Goal: Information Seeking & Learning: Get advice/opinions

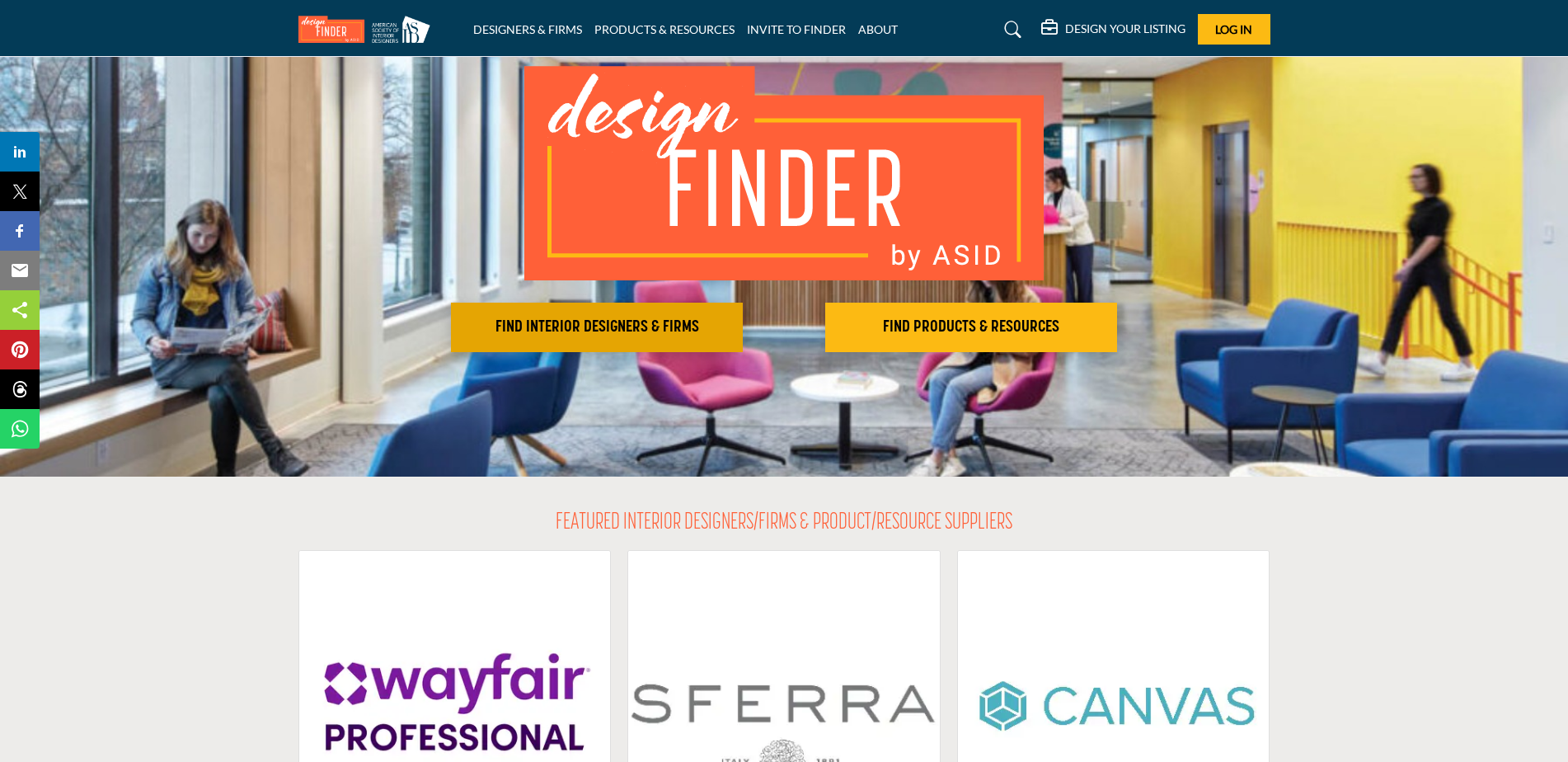
scroll to position [114, 0]
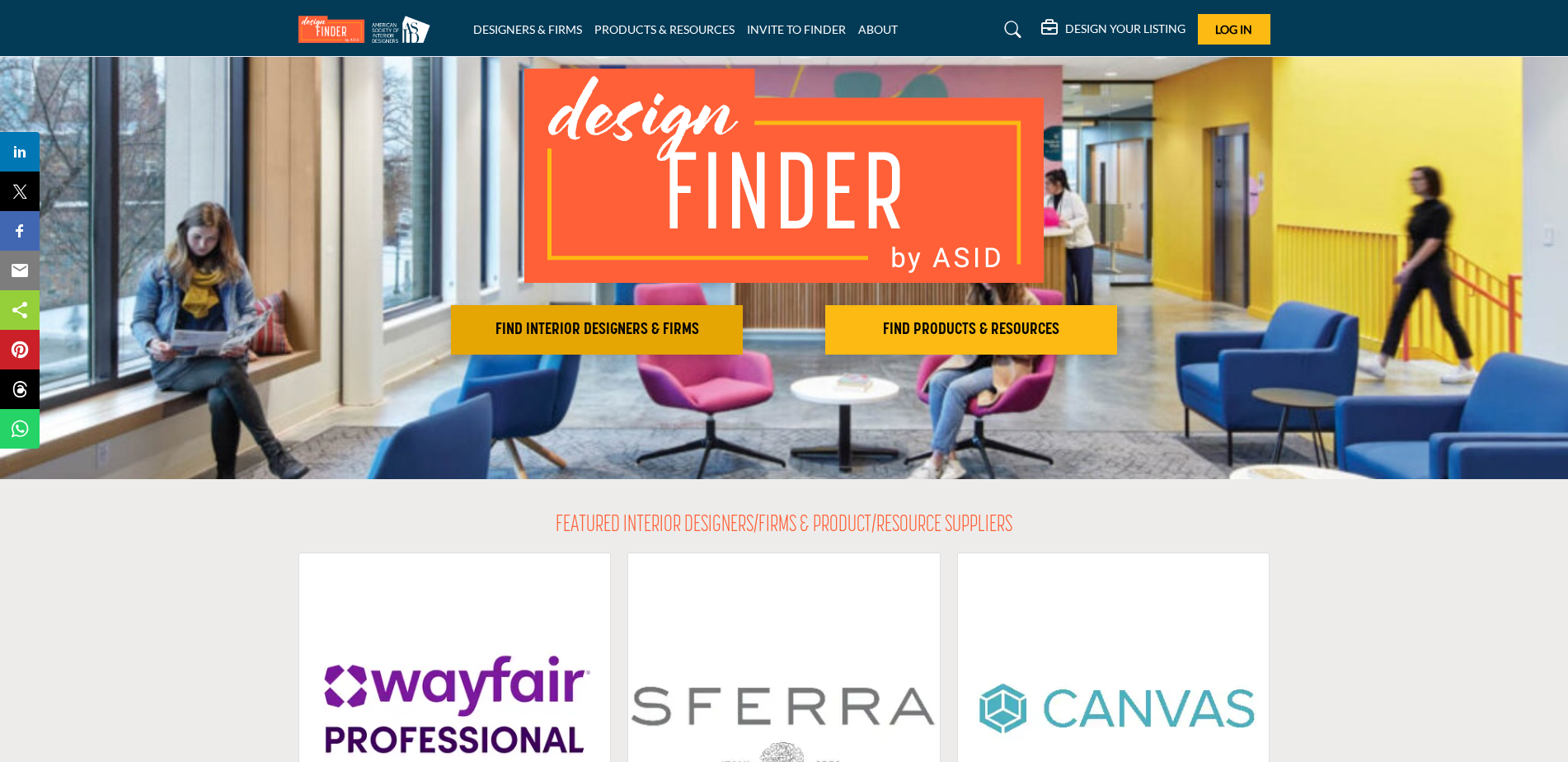
click at [642, 317] on button "FIND INTERIOR DESIGNERS & FIRMS" at bounding box center [596, 330] width 291 height 49
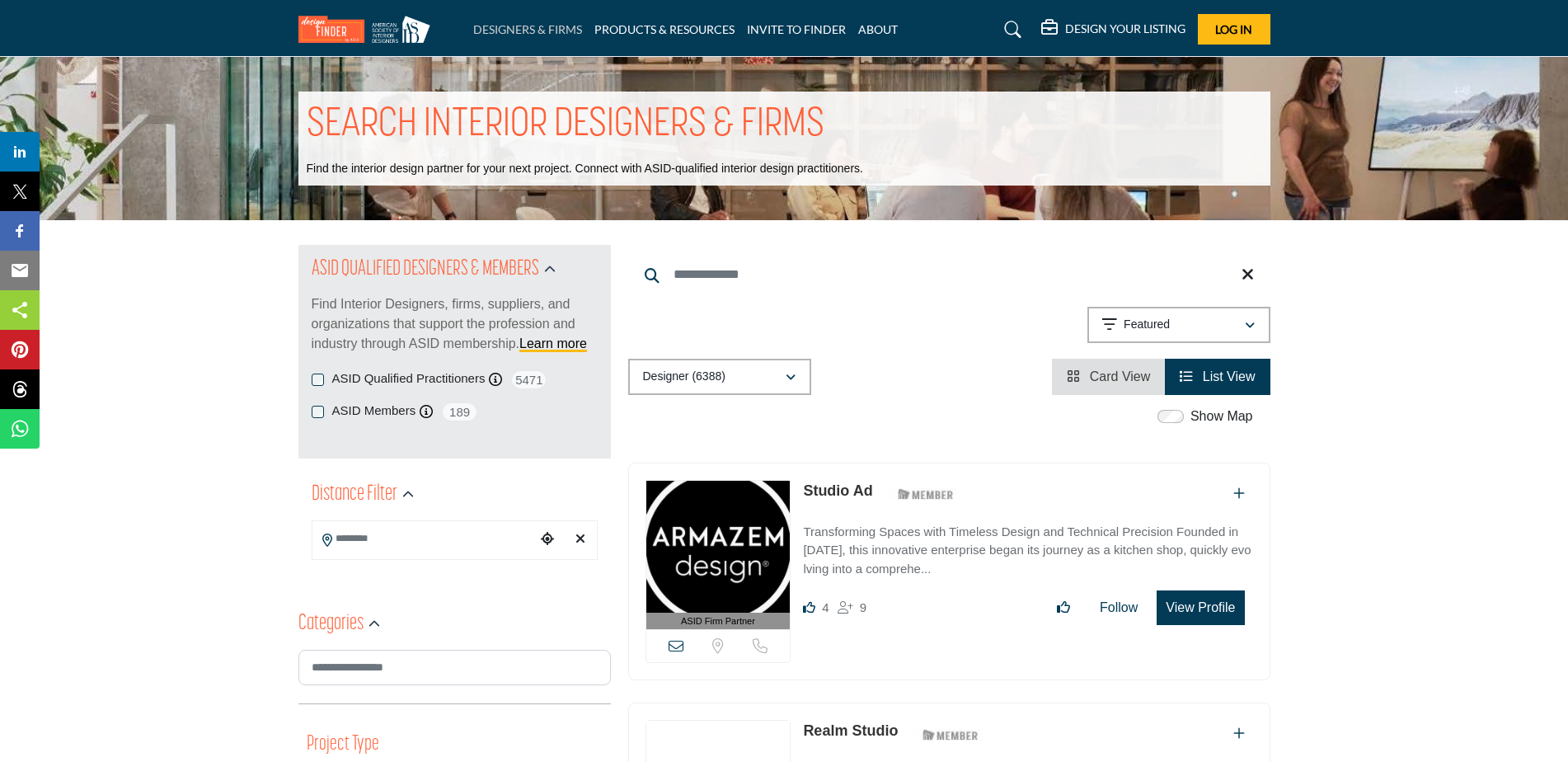
click at [535, 31] on link "DESIGNERS & FIRMS" at bounding box center [528, 29] width 109 height 14
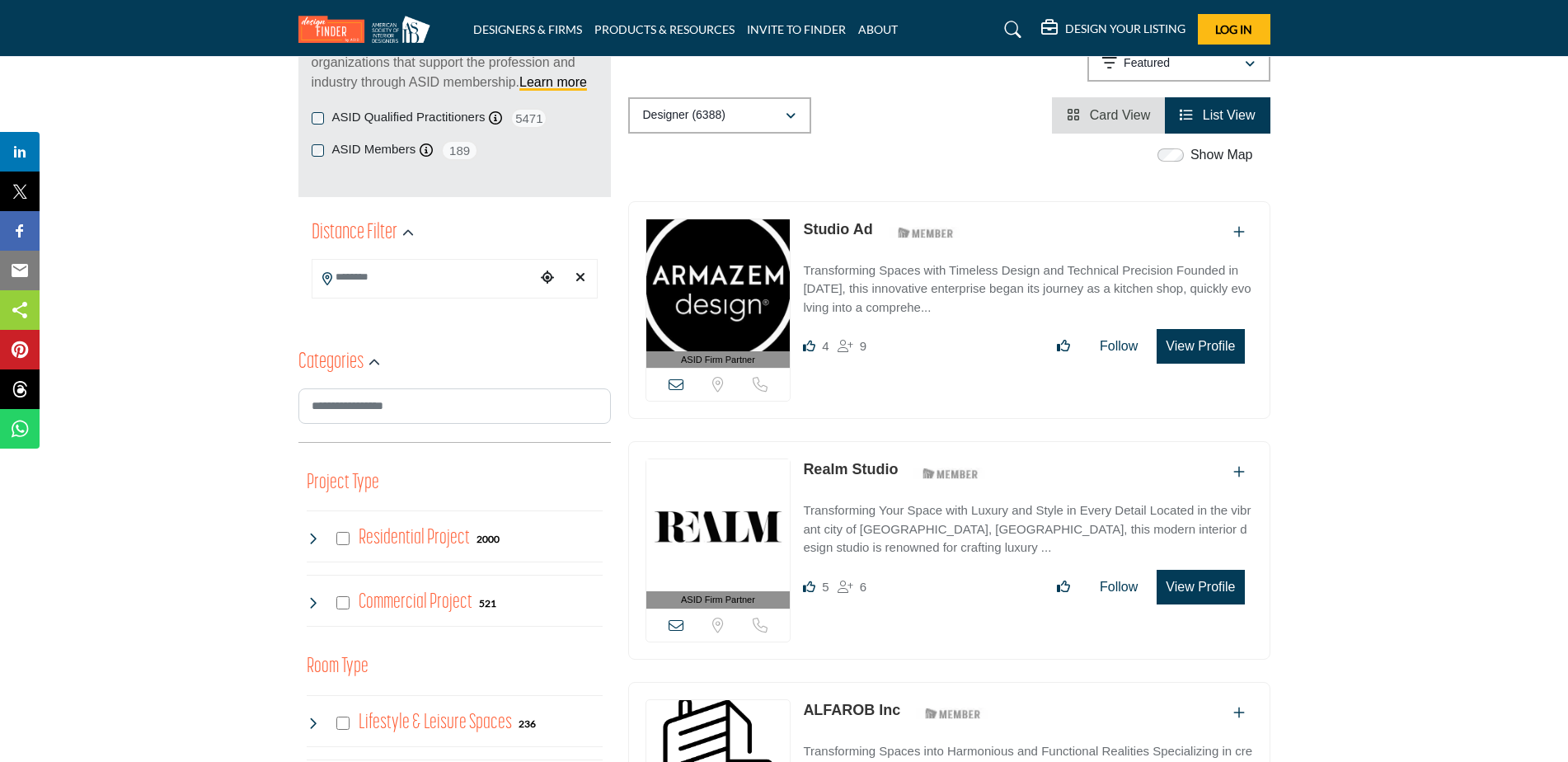
scroll to position [267, 0]
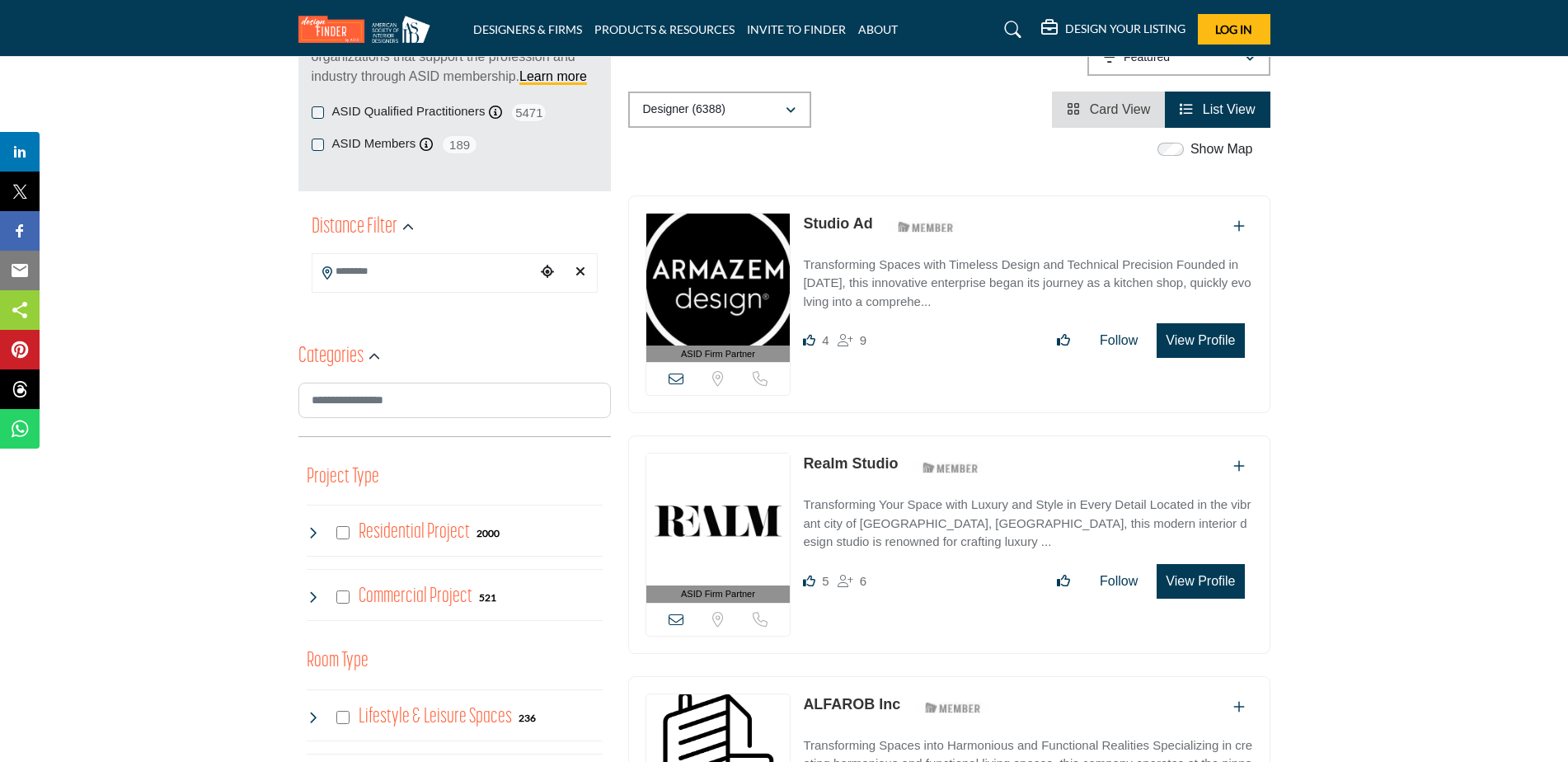
click at [767, 276] on img at bounding box center [718, 279] width 144 height 131
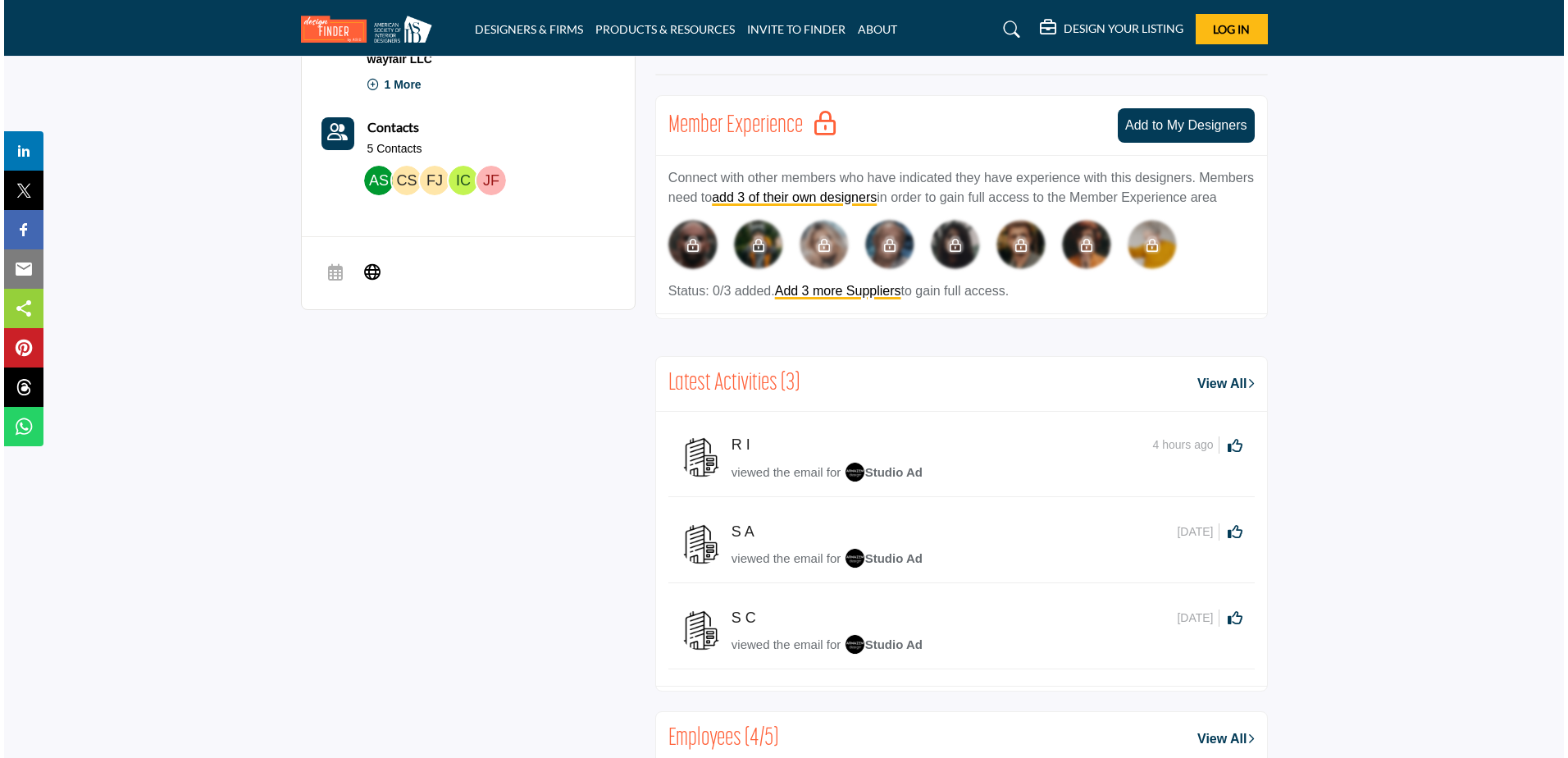
scroll to position [712, 0]
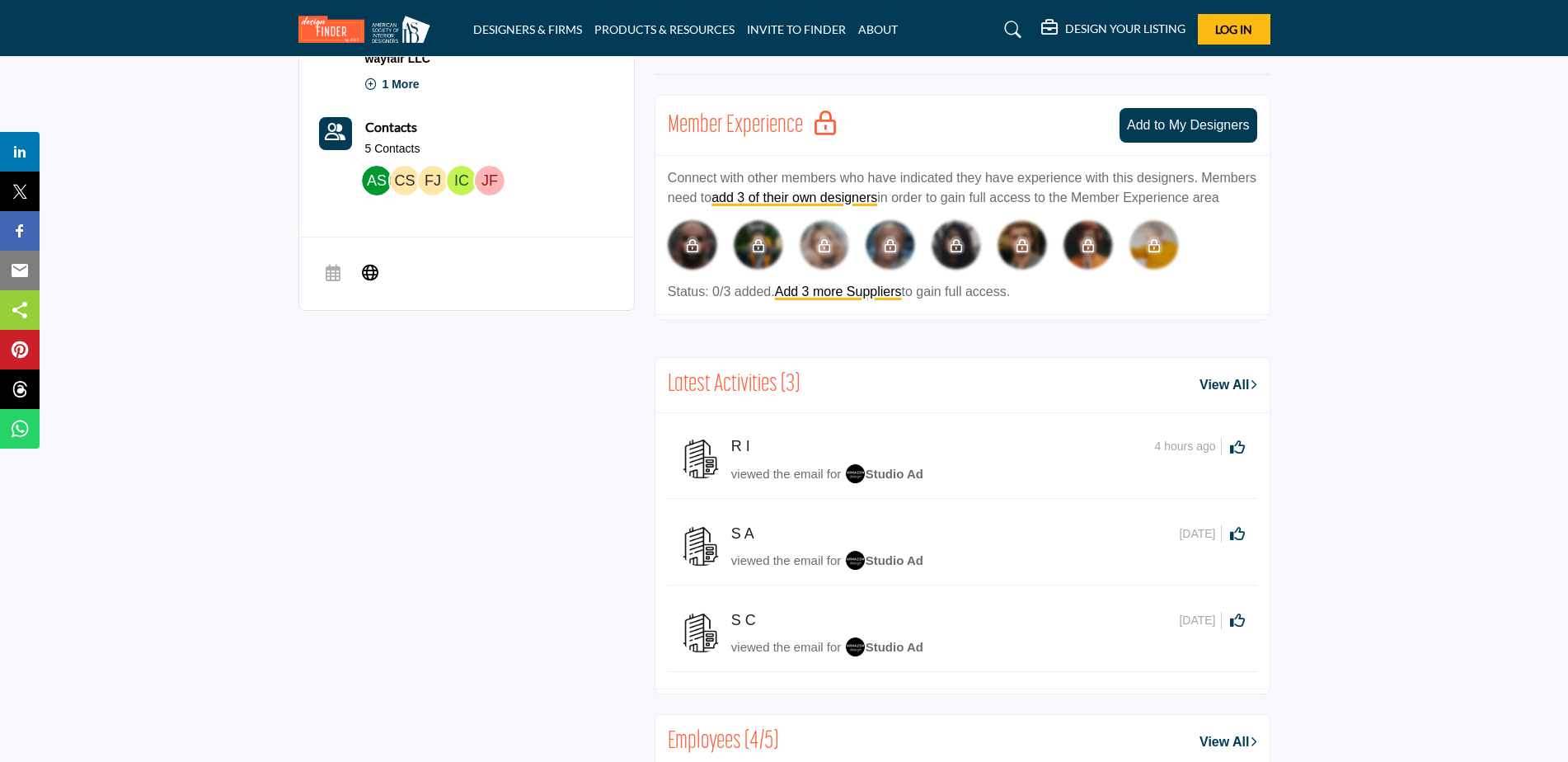
click at [377, 180] on img at bounding box center [376, 181] width 29 height 29
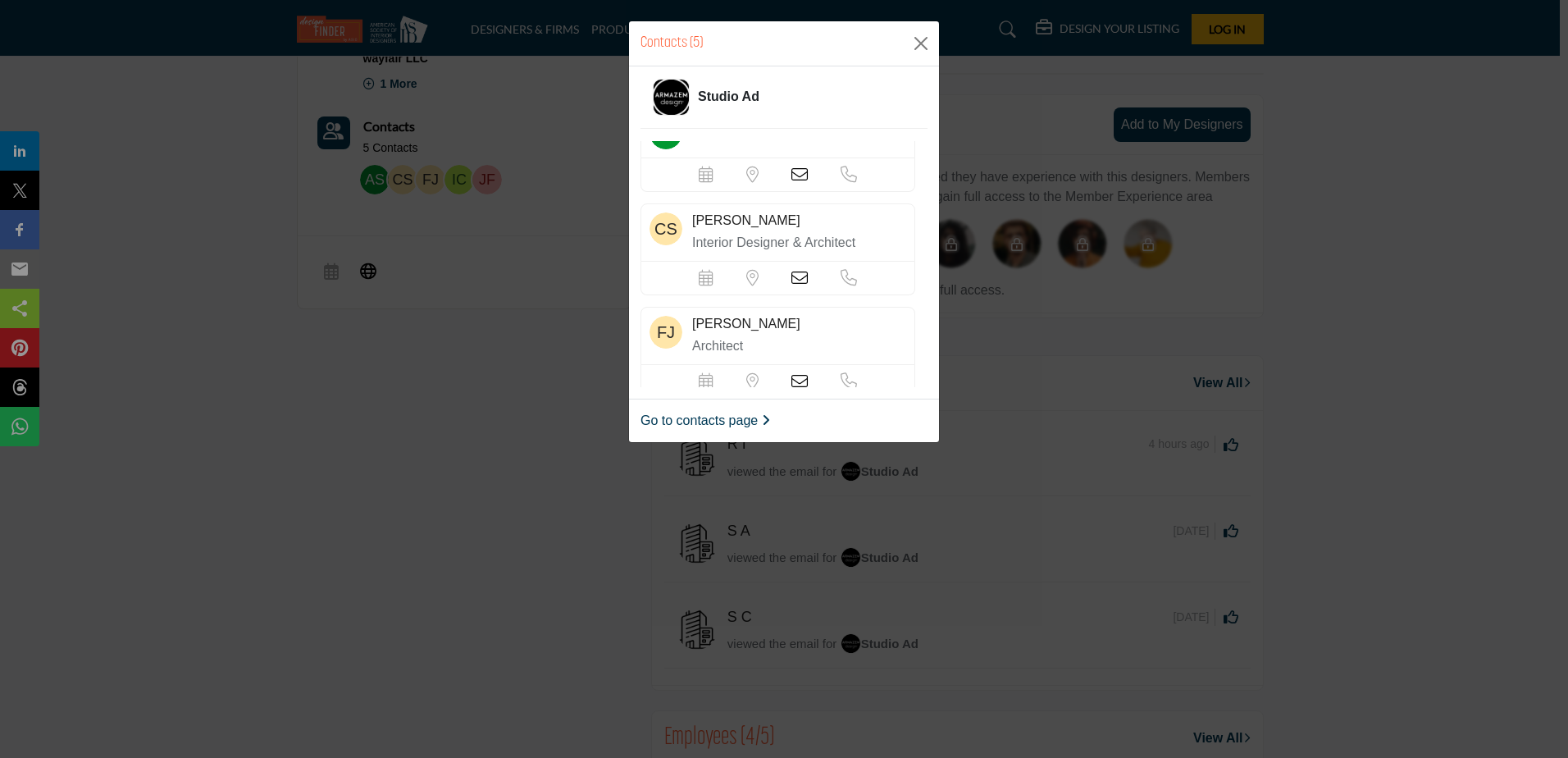
scroll to position [28, 0]
click at [738, 428] on link "Go to contacts page" at bounding box center [705, 420] width 130 height 20
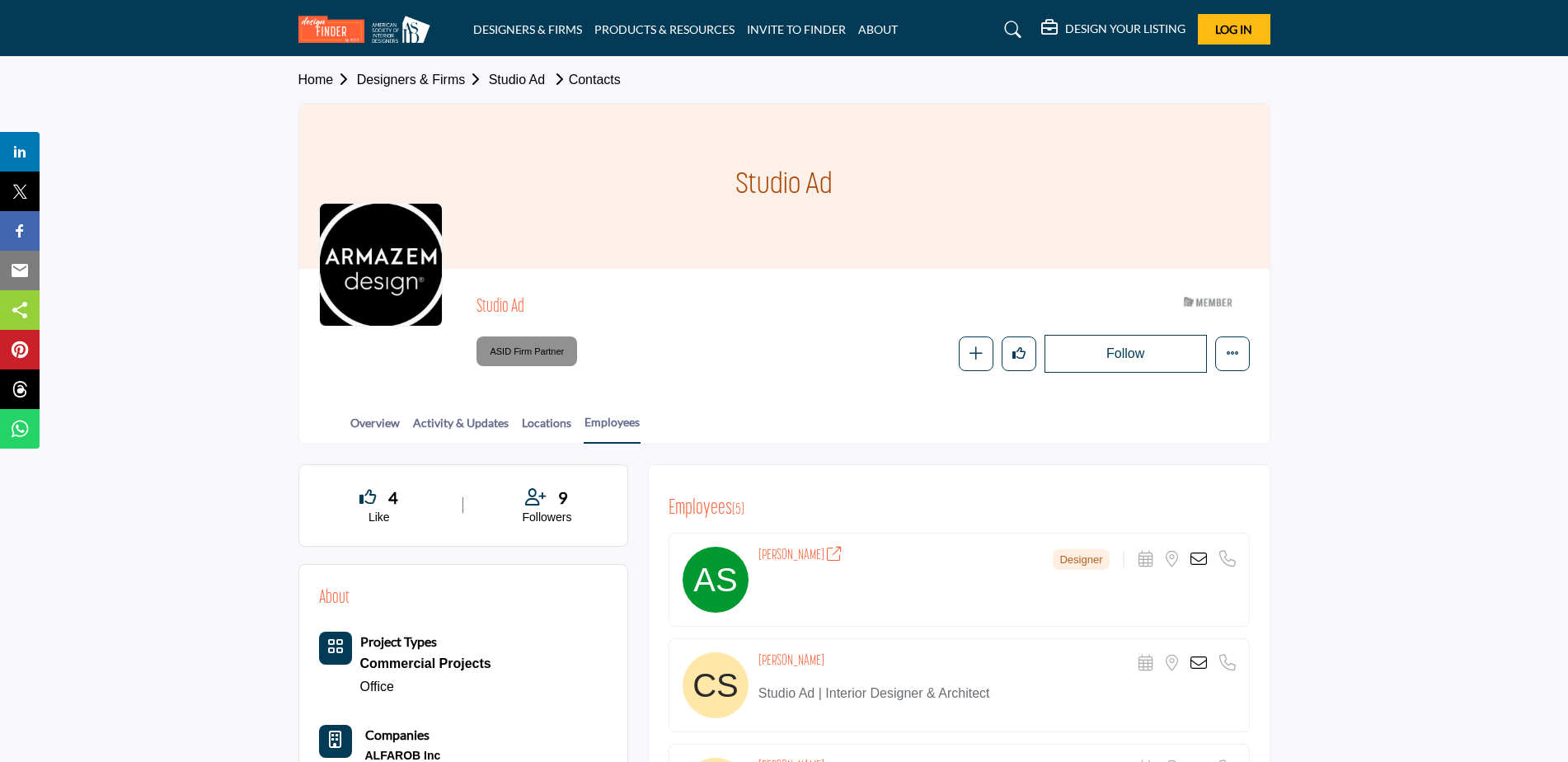
click at [1202, 553] on icon at bounding box center [1198, 559] width 16 height 16
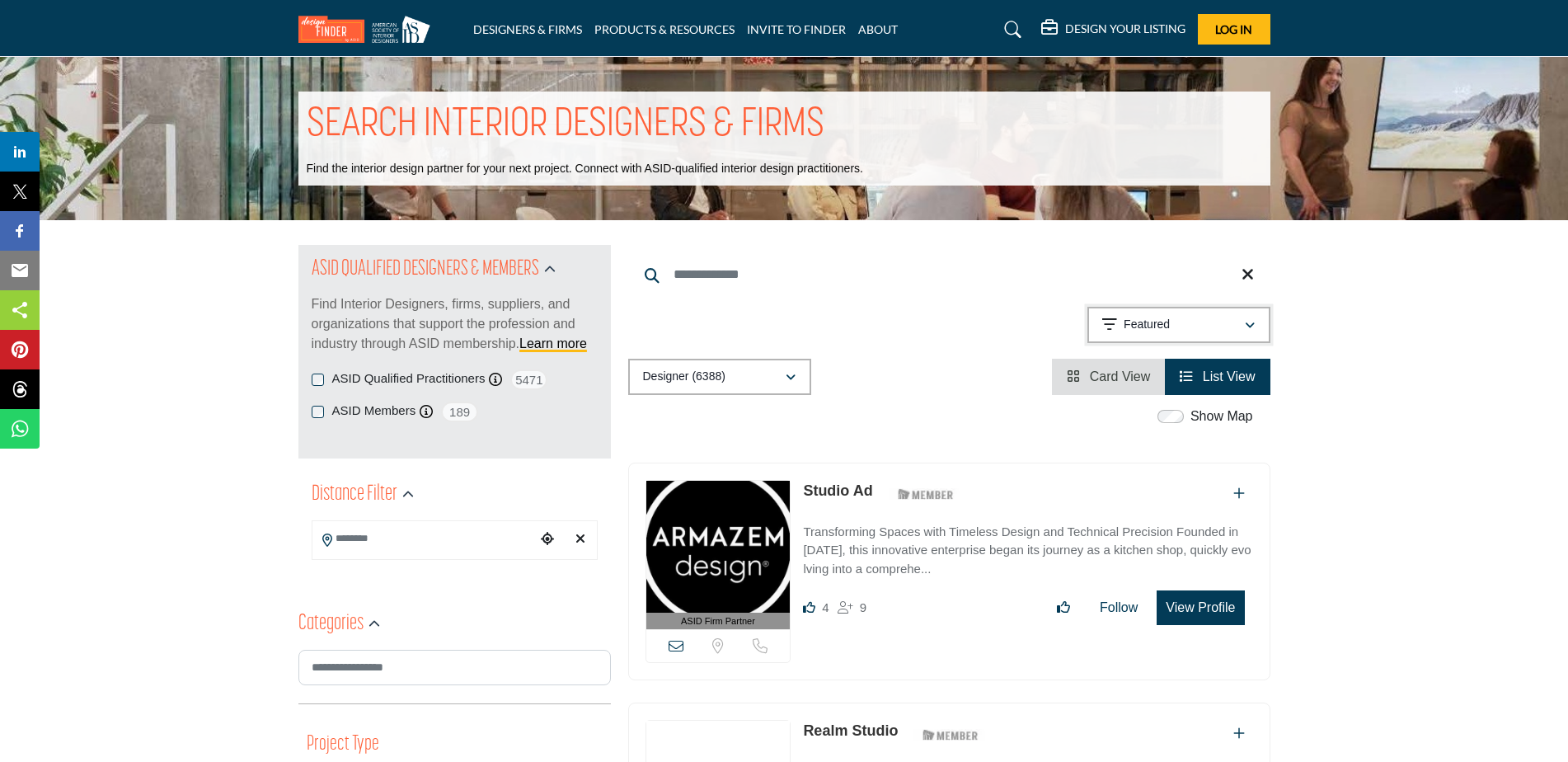
click at [1140, 330] on p "Featured" at bounding box center [1146, 324] width 46 height 16
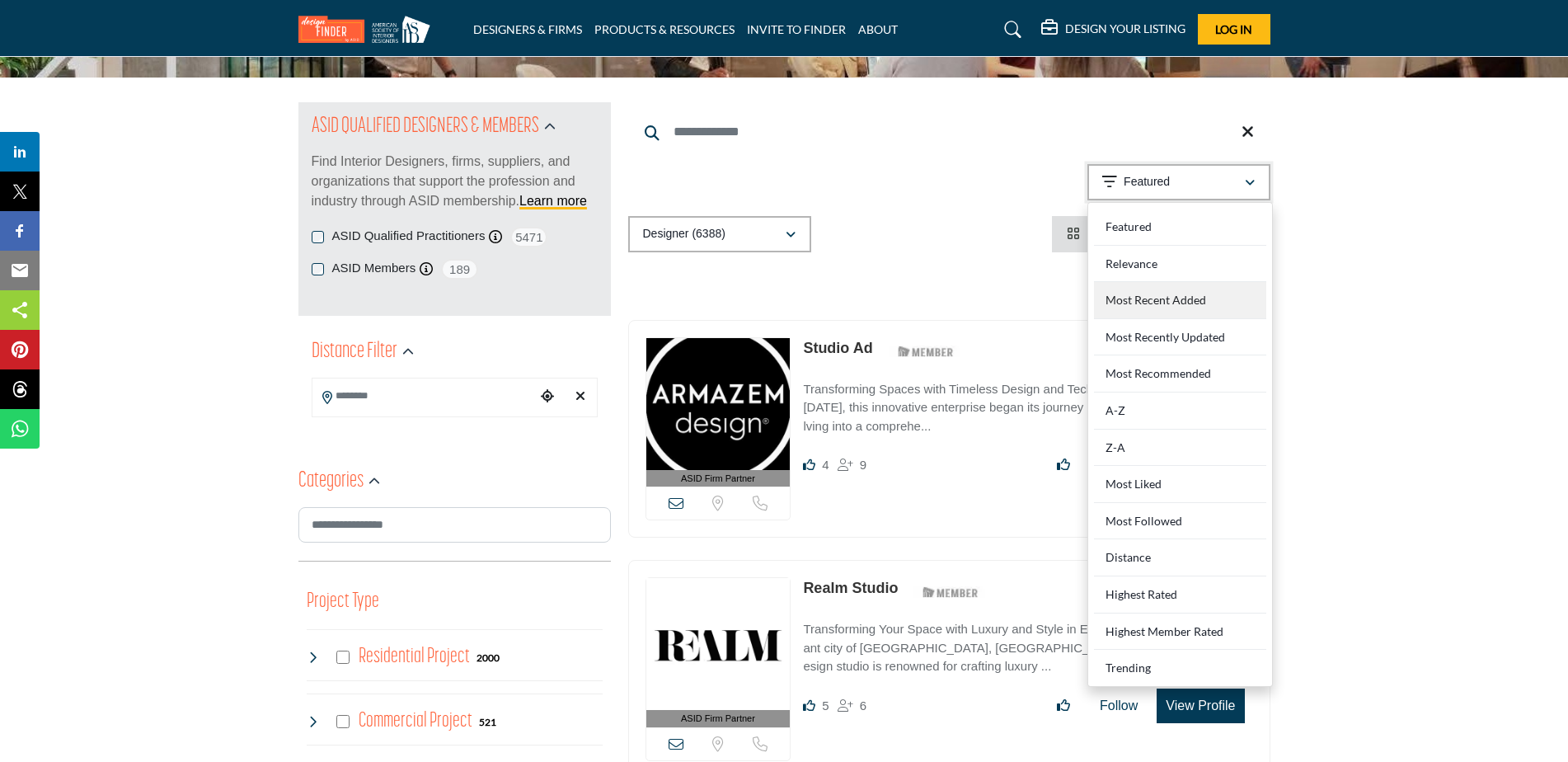
scroll to position [142, 0]
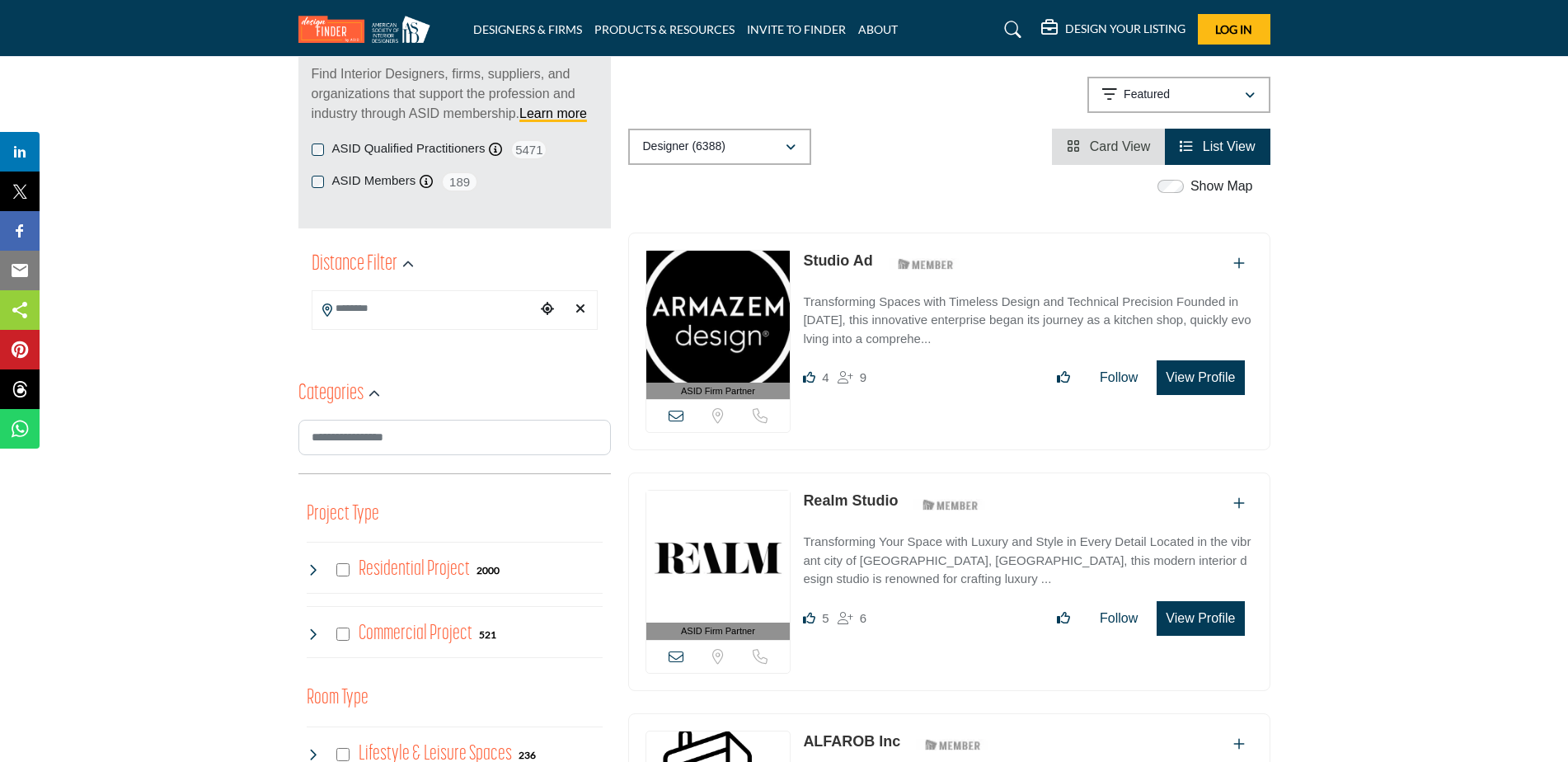
scroll to position [232, 0]
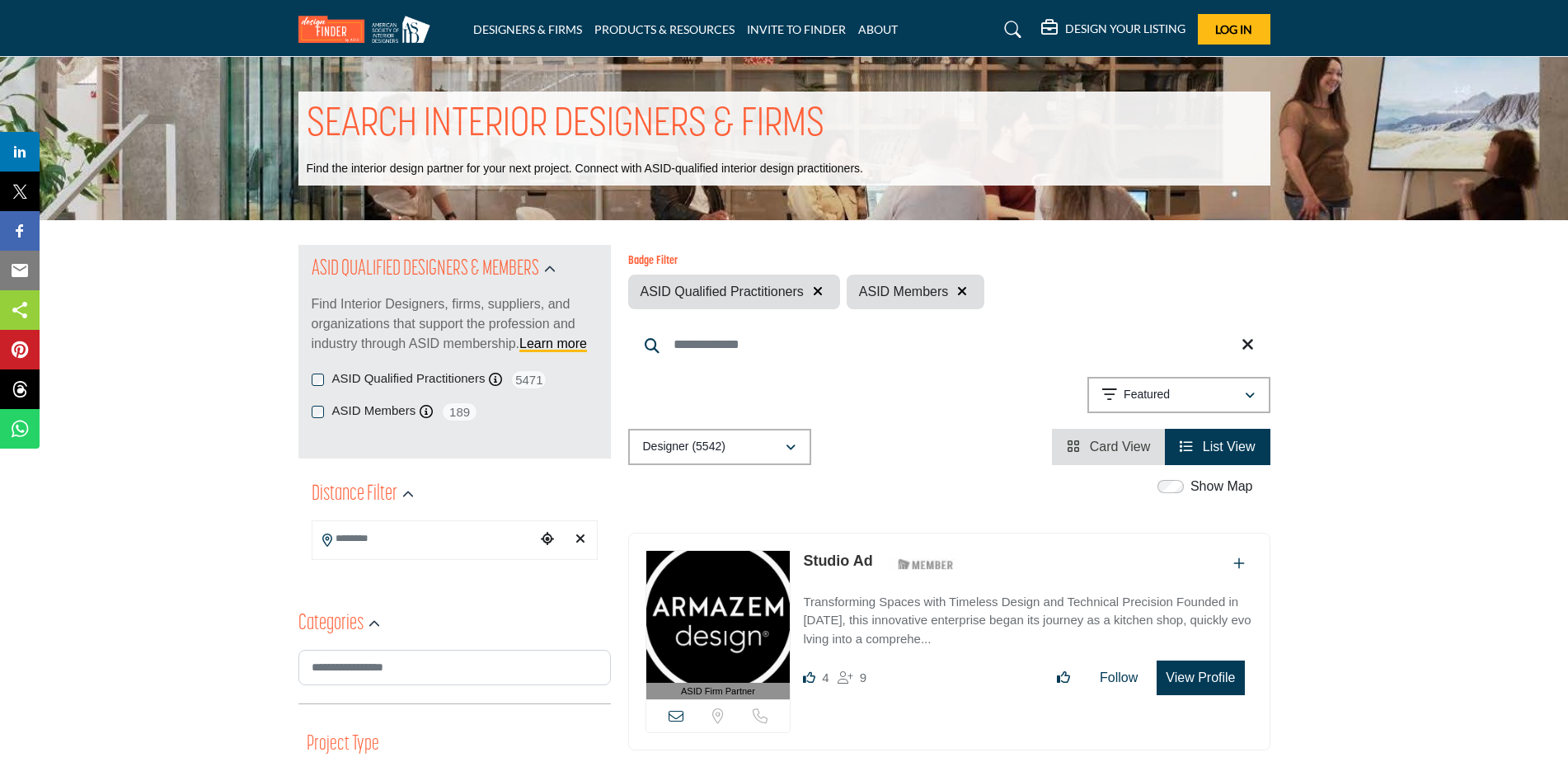
click at [1187, 446] on icon "View List" at bounding box center [1186, 445] width 13 height 13
click at [1103, 447] on span "Card View" at bounding box center [1120, 446] width 61 height 14
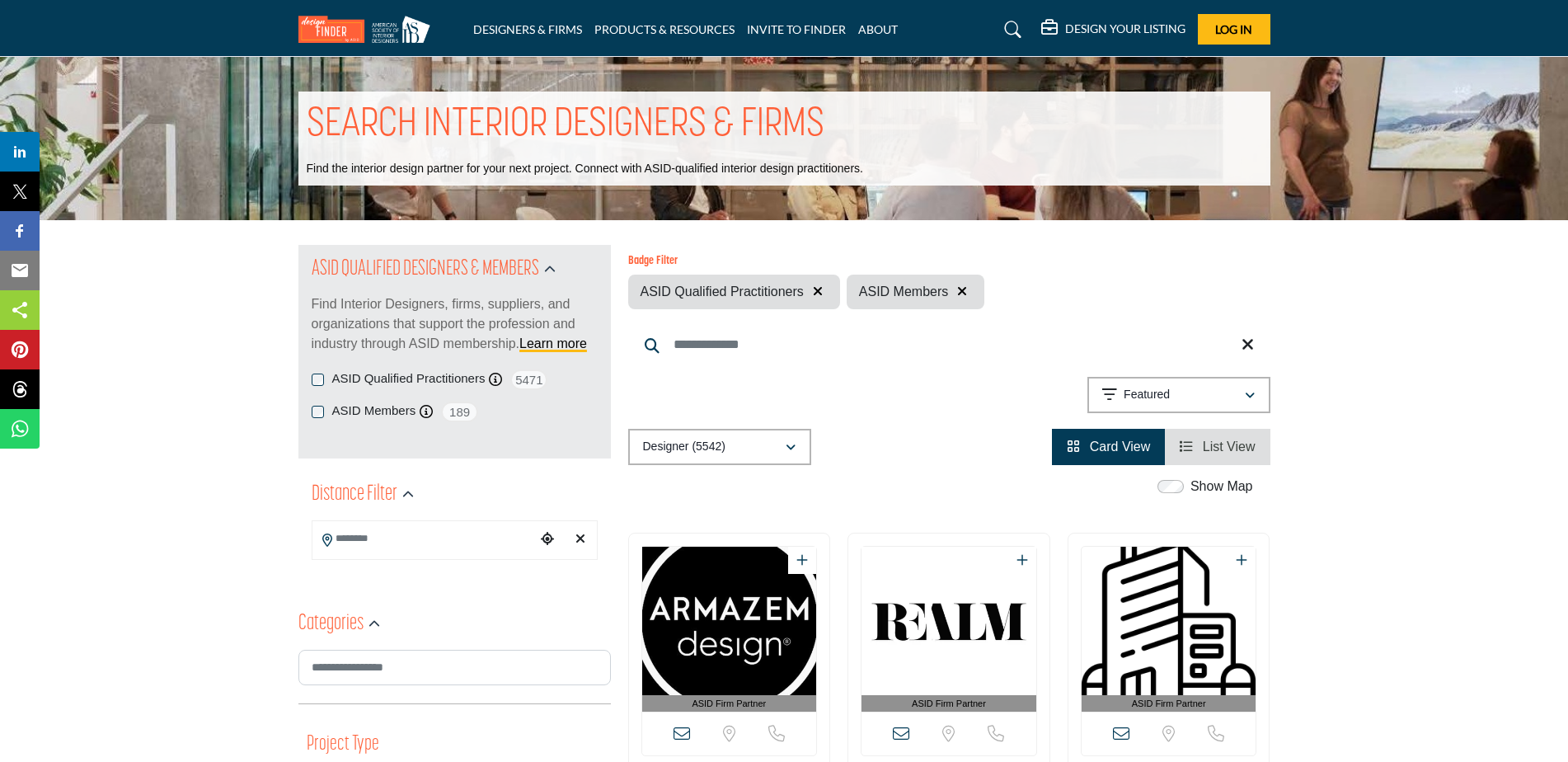
click at [1201, 440] on link "List View" at bounding box center [1217, 446] width 75 height 14
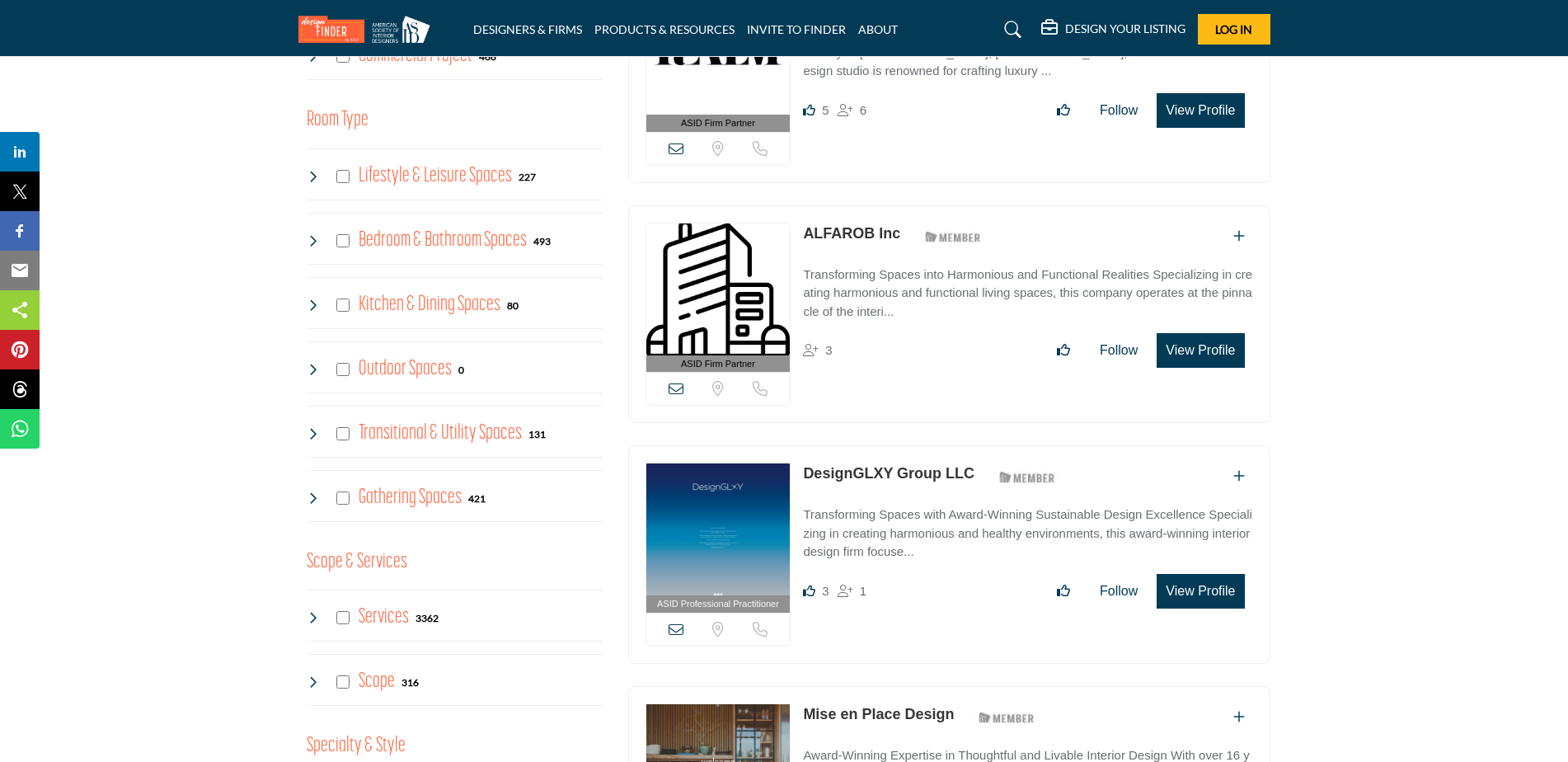
scroll to position [810, 0]
